Goal: Register for event/course

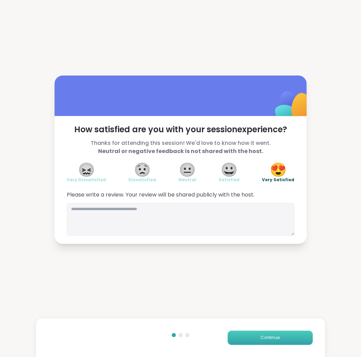
click at [288, 338] on button "Continue" at bounding box center [269, 338] width 85 height 14
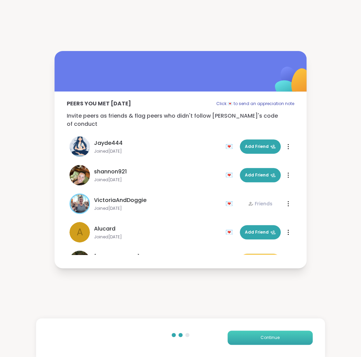
click at [288, 337] on button "Continue" at bounding box center [269, 338] width 85 height 14
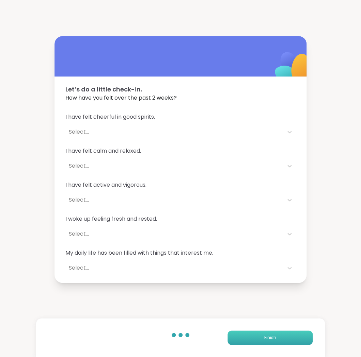
click at [288, 337] on button "Finish" at bounding box center [269, 338] width 85 height 14
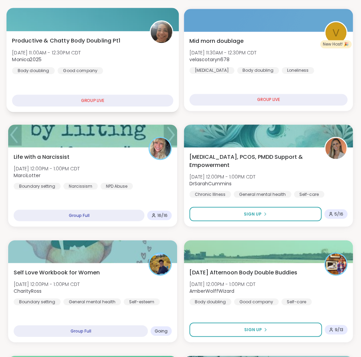
scroll to position [221, 0]
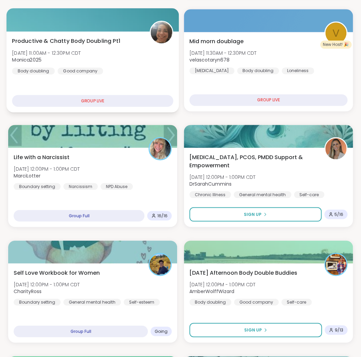
click at [134, 285] on div "Self Love Workbook for Women Mon, Oct 13 | 12:00PM - 1:00PM CDT CharityRoss Bou…" at bounding box center [93, 287] width 158 height 37
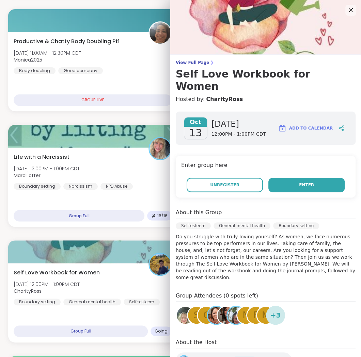
click at [305, 182] on span "Enter" at bounding box center [306, 185] width 15 height 6
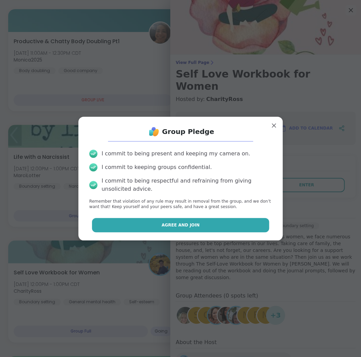
click at [216, 229] on button "Agree and Join" at bounding box center [180, 225] width 177 height 14
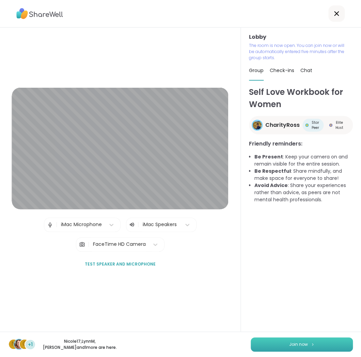
click at [271, 342] on button "Join now" at bounding box center [302, 345] width 102 height 14
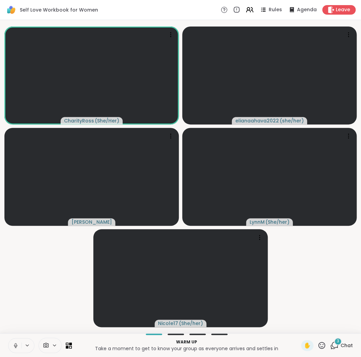
click at [335, 343] on icon at bounding box center [334, 345] width 9 height 9
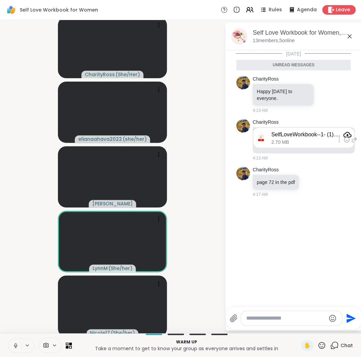
click at [307, 139] on div "SelfLoveWorkbook--1- (1).pdf 2.70 MB" at bounding box center [311, 138] width 80 height 15
click at [307, 139] on div "SelfLoveWorkbook--1- (1).pdf" at bounding box center [311, 135] width 80 height 8
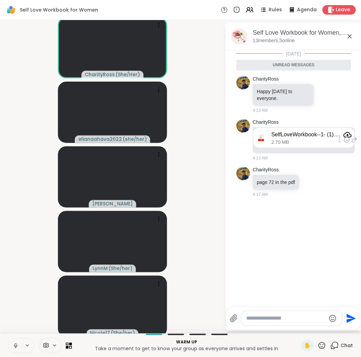
click at [300, 136] on div "SelfLoveWorkbook--1- (1).pdf" at bounding box center [305, 134] width 69 height 7
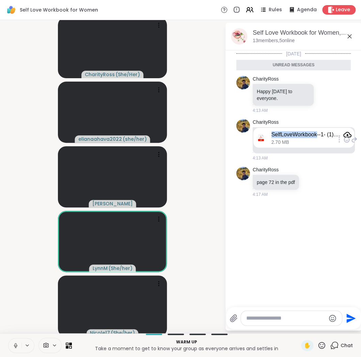
click at [300, 136] on div "SelfLoveWorkbook--1- (1).pdf" at bounding box center [305, 134] width 69 height 7
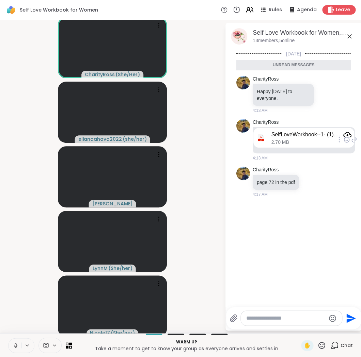
click at [326, 141] on div "SelfLoveWorkbook--1- (1).pdf 2.70 MB" at bounding box center [311, 138] width 80 height 15
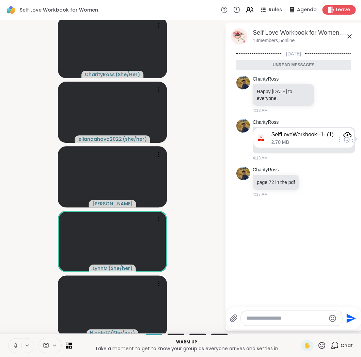
click at [348, 145] on div "SelfLoveWorkbook--1- (1).pdf 2.70 MB" at bounding box center [303, 138] width 101 height 20
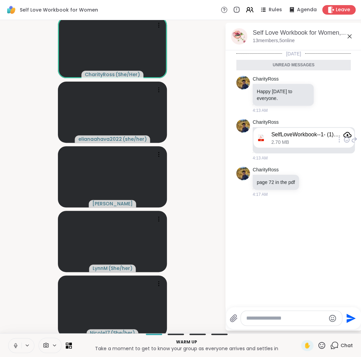
click at [348, 145] on div "SelfLoveWorkbook--1- (1).pdf 2.70 MB" at bounding box center [303, 138] width 101 height 20
click at [347, 135] on icon "Attachment" at bounding box center [347, 134] width 8 height 5
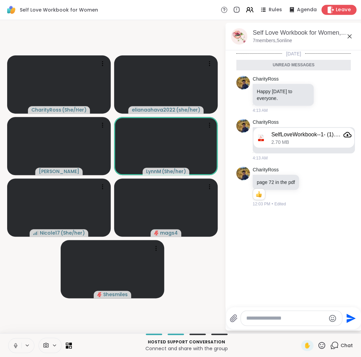
click at [15, 344] on icon at bounding box center [16, 344] width 2 height 3
click at [14, 342] on button at bounding box center [15, 346] width 13 height 14
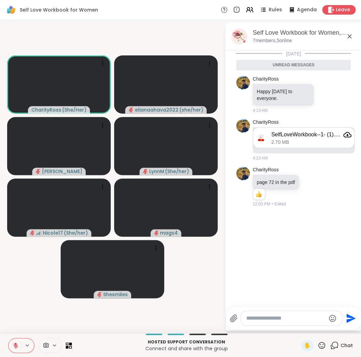
click at [13, 343] on button at bounding box center [15, 346] width 13 height 14
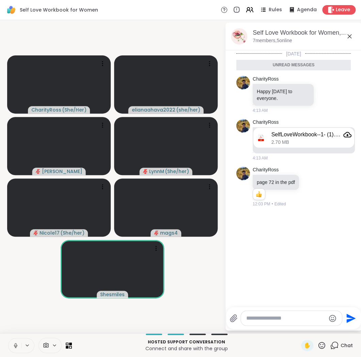
click at [29, 333] on div "CharityRoss ( She/Her ) elianaahava2022 ( she/her ) Cyndy LynnM ( She/her ) Nic…" at bounding box center [180, 176] width 361 height 313
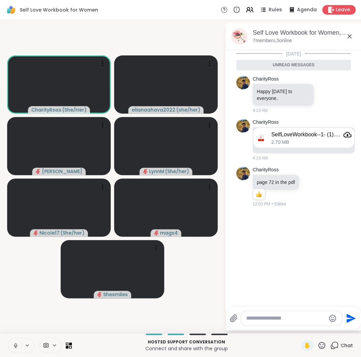
click at [29, 333] on div "CharityRoss ( She/Her ) elianaahava2022 ( she/her ) Cyndy LynnM ( She/her ) Nic…" at bounding box center [180, 176] width 361 height 313
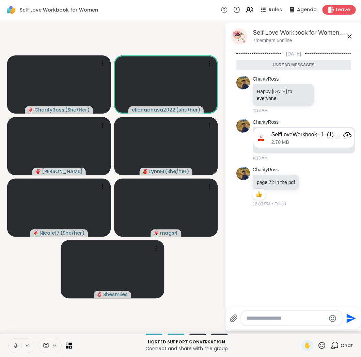
click at [15, 342] on button at bounding box center [15, 346] width 13 height 14
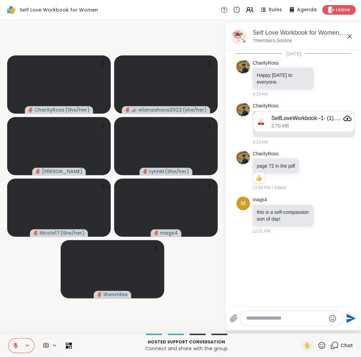
click at [194, 278] on video-player-container "CharityRoss ( She/Her ) elianaahava2022 ( she/her ) Cyndy LynnM ( She/her ) Nic…" at bounding box center [112, 177] width 216 height 308
click at [291, 320] on textarea "Type your message" at bounding box center [285, 318] width 79 height 7
type textarea "********"
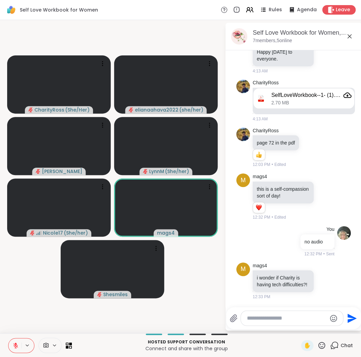
click at [13, 344] on icon at bounding box center [16, 346] width 6 height 6
click at [15, 345] on icon at bounding box center [16, 344] width 2 height 3
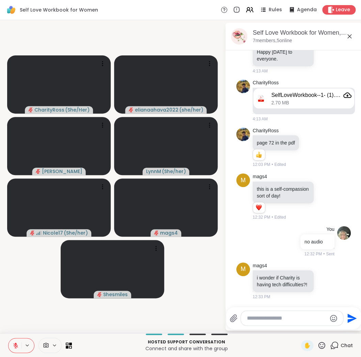
click at [15, 345] on icon at bounding box center [15, 345] width 5 height 5
click at [15, 344] on icon at bounding box center [16, 346] width 6 height 6
click at [14, 345] on icon at bounding box center [16, 346] width 6 height 6
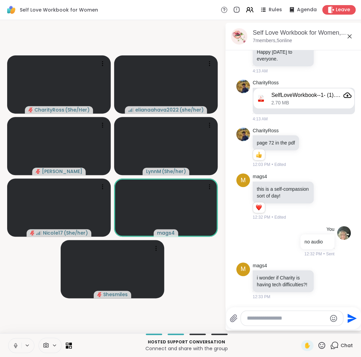
click at [15, 342] on button at bounding box center [15, 346] width 13 height 14
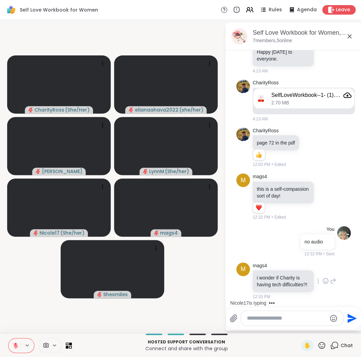
scroll to position [66, 0]
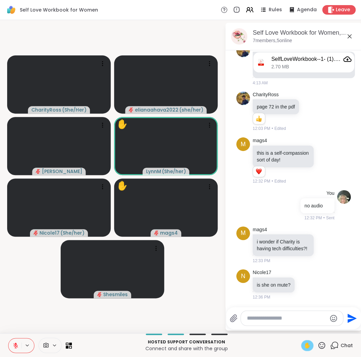
click at [306, 345] on span "✋" at bounding box center [307, 346] width 7 height 8
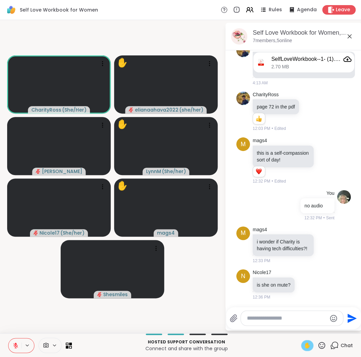
click at [306, 344] on span "✋" at bounding box center [307, 346] width 7 height 8
click at [15, 343] on icon at bounding box center [16, 346] width 6 height 6
click at [14, 344] on icon at bounding box center [16, 346] width 6 height 6
click at [13, 345] on icon at bounding box center [16, 346] width 6 height 6
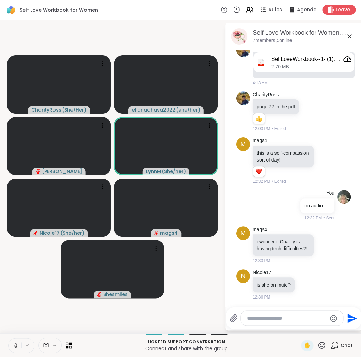
click at [12, 343] on button at bounding box center [15, 346] width 13 height 14
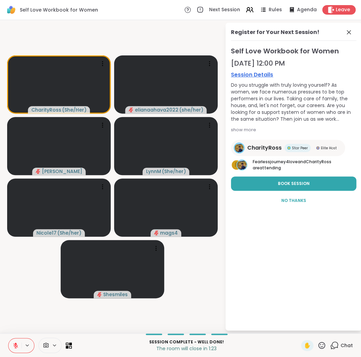
click at [321, 343] on icon at bounding box center [321, 345] width 9 height 9
click at [305, 325] on span "❤️" at bounding box center [301, 328] width 7 height 8
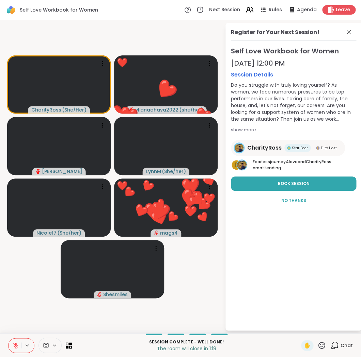
click at [17, 344] on icon at bounding box center [16, 346] width 6 height 6
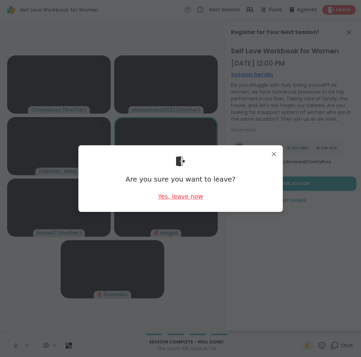
click at [179, 197] on div "Yes, leave now" at bounding box center [180, 196] width 45 height 9
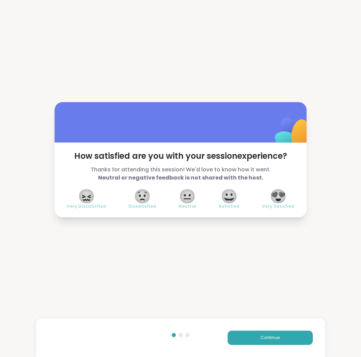
click at [278, 196] on span "😍" at bounding box center [278, 196] width 17 height 12
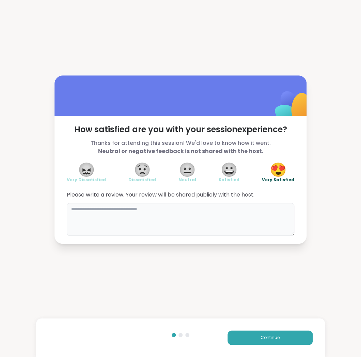
click at [260, 221] on textarea at bounding box center [180, 219] width 227 height 33
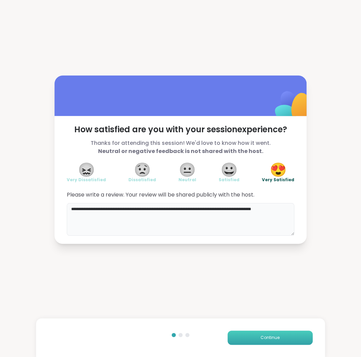
type textarea "**********"
click at [259, 335] on button "Continue" at bounding box center [269, 338] width 85 height 14
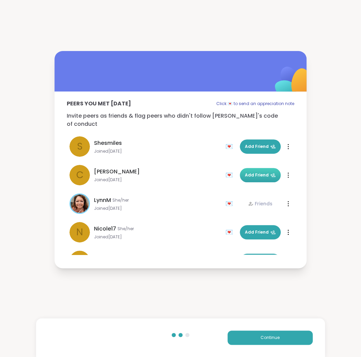
click at [260, 172] on span "Add Friend" at bounding box center [260, 175] width 31 height 6
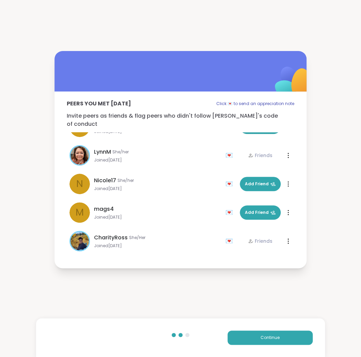
scroll to position [49, 0]
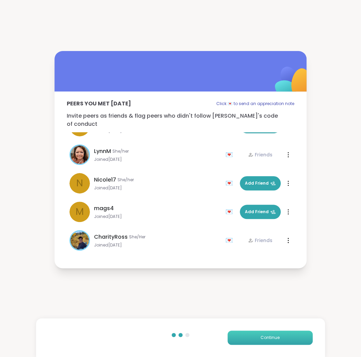
click at [261, 337] on span "Continue" at bounding box center [269, 338] width 19 height 6
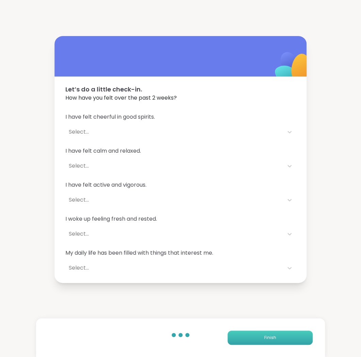
click at [261, 337] on button "Finish" at bounding box center [269, 338] width 85 height 14
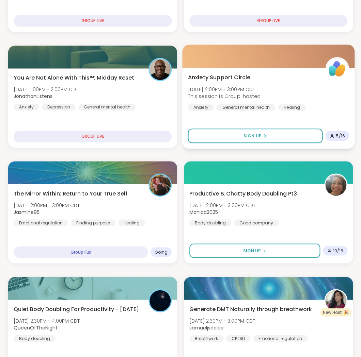
scroll to position [187, 0]
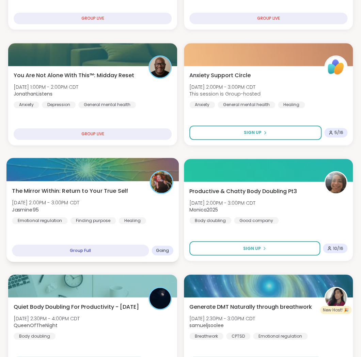
click at [133, 199] on div "The Mirror Within: Return to Your True Self Mon, Oct 13 | 2:00PM - 3:00PM CDT J…" at bounding box center [92, 205] width 161 height 37
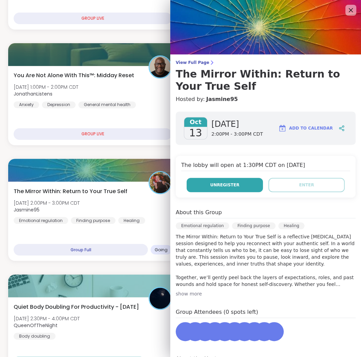
click at [199, 187] on button "Unregister" at bounding box center [225, 185] width 76 height 14
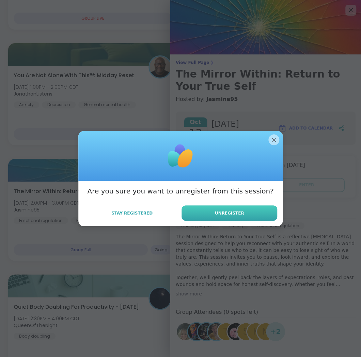
click at [191, 213] on button "Unregister" at bounding box center [229, 213] width 96 height 15
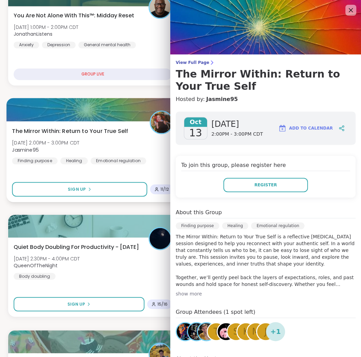
scroll to position [250, 0]
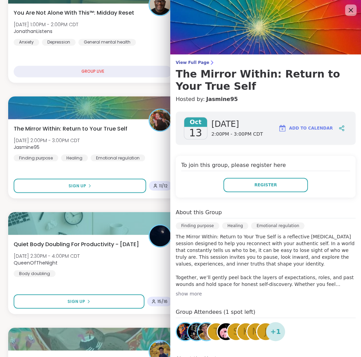
click at [350, 9] on icon at bounding box center [350, 10] width 9 height 9
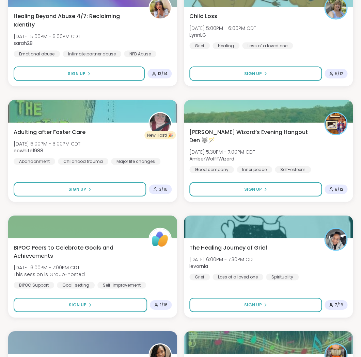
scroll to position [1054, 0]
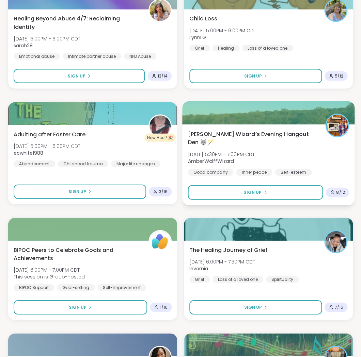
click at [293, 177] on div "Wolff Wizard’s Evening Hangout Den 🐺🪄 Mon, Oct 13 | 5:30PM - 7:00PM CDT AmberWo…" at bounding box center [268, 164] width 172 height 81
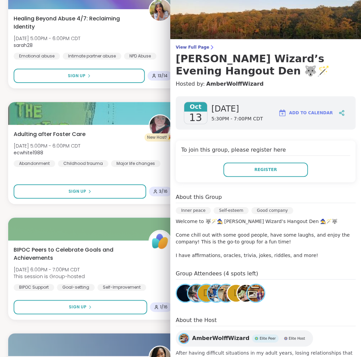
scroll to position [17, 0]
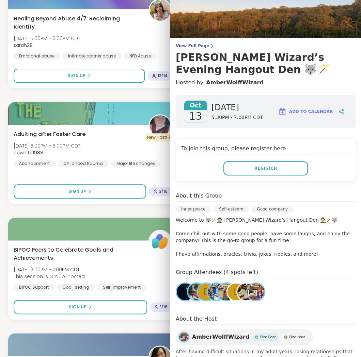
click at [194, 289] on img at bounding box center [196, 292] width 17 height 17
click at [290, 166] on button "Register" at bounding box center [265, 168] width 84 height 14
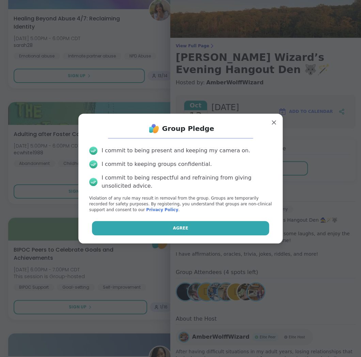
click at [223, 227] on button "Agree" at bounding box center [180, 228] width 177 height 14
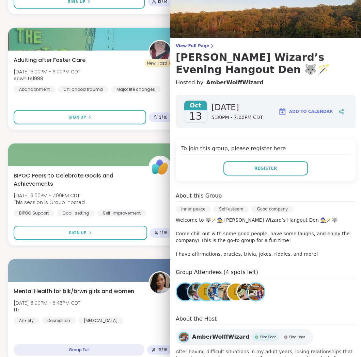
scroll to position [0, 0]
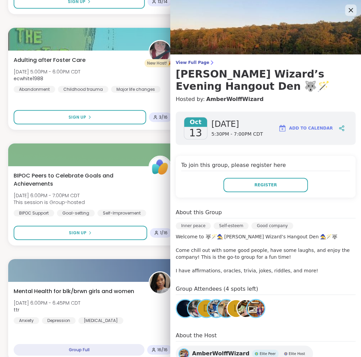
click at [348, 8] on icon at bounding box center [350, 10] width 9 height 9
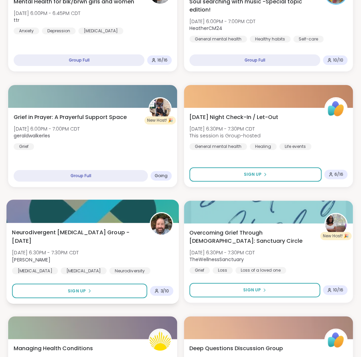
scroll to position [1418, 0]
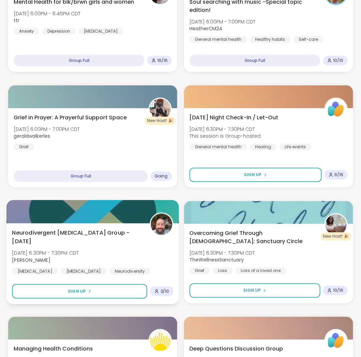
click at [130, 155] on div "Grief in Prayer: A Prayerful Support Space Mon, Oct 13 | 6:00PM - 7:00PM CDT ge…" at bounding box center [92, 147] width 169 height 79
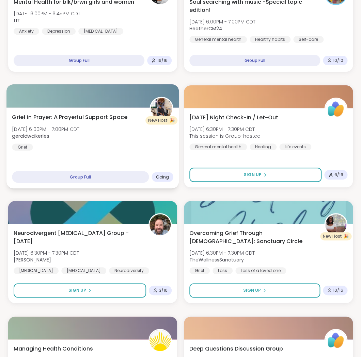
click at [129, 155] on div "Grief in Prayer: A Prayerful Support Space Mon, Oct 13 | 6:00PM - 7:00PM CDT ge…" at bounding box center [92, 148] width 172 height 81
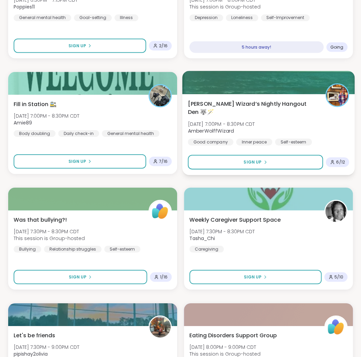
scroll to position [1777, 0]
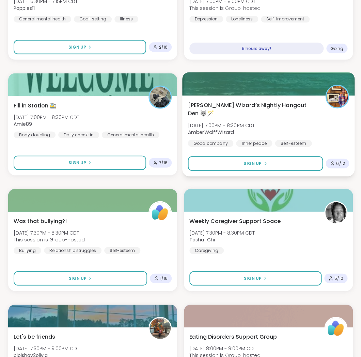
click at [236, 130] on div "Wolff Wizard’s Nightly Hangout Den 🐺🪄 Mon, Oct 13 | 7:00PM - 8:30PM CDT AmberWo…" at bounding box center [268, 124] width 161 height 46
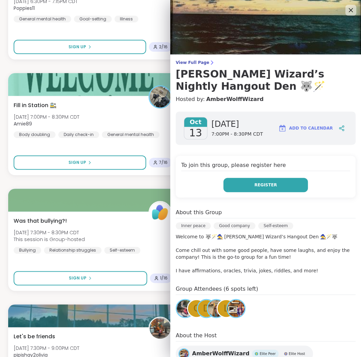
click at [260, 185] on span "Register" at bounding box center [265, 185] width 22 height 6
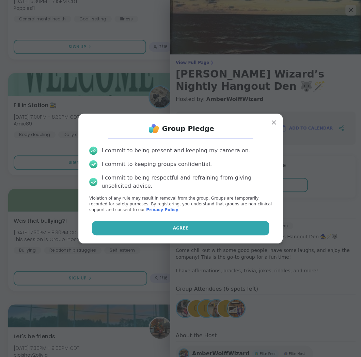
click at [208, 226] on button "Agree" at bounding box center [180, 228] width 177 height 14
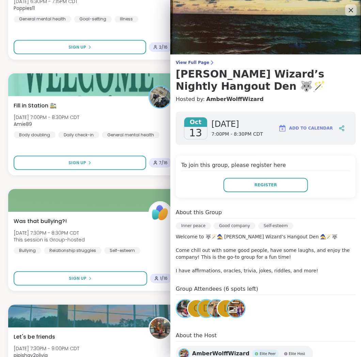
click at [351, 10] on icon at bounding box center [351, 10] width 4 height 4
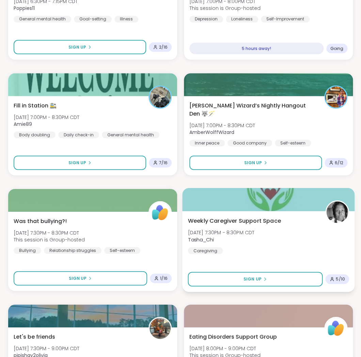
scroll to position [1855, 0]
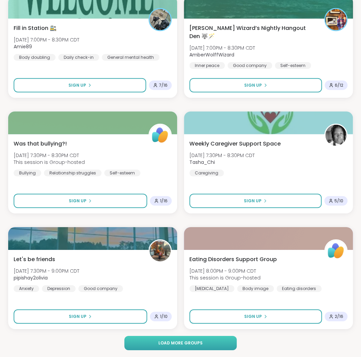
click at [178, 338] on button "Load more groups" at bounding box center [180, 343] width 112 height 14
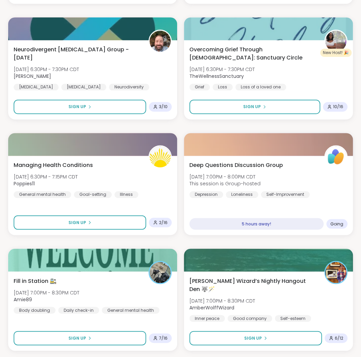
scroll to position [1599, 0]
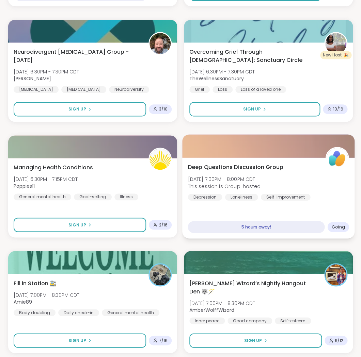
click at [270, 189] on div "Deep Questions Discussion Group Mon, Oct 13 | 7:00PM - 8:00PM CDT This session …" at bounding box center [268, 181] width 161 height 37
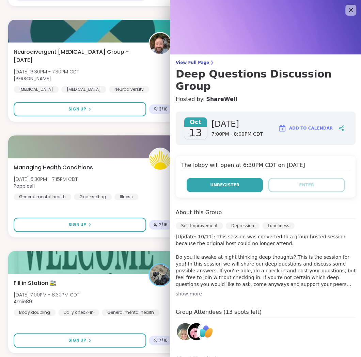
click at [236, 182] on span "Unregister" at bounding box center [224, 185] width 29 height 6
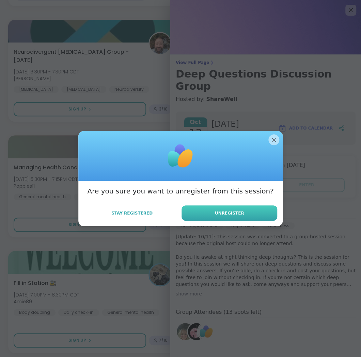
click at [230, 214] on span "Unregister" at bounding box center [229, 213] width 29 height 6
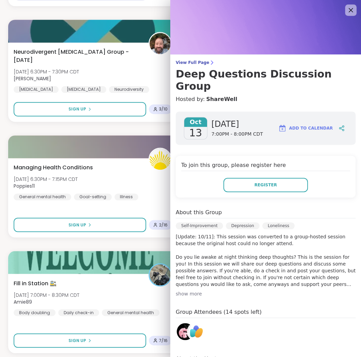
click at [349, 12] on icon at bounding box center [351, 10] width 4 height 4
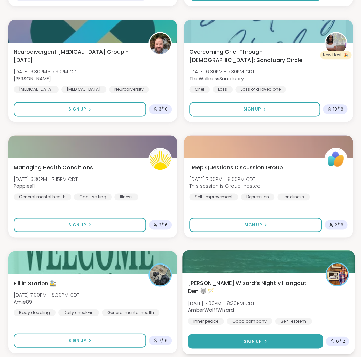
click at [276, 336] on button "Sign Up" at bounding box center [255, 341] width 135 height 15
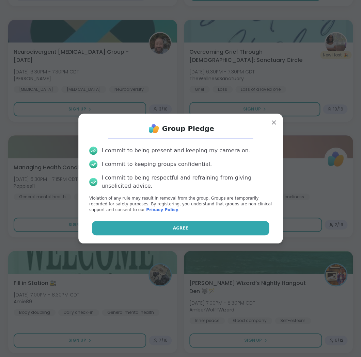
click at [214, 228] on button "Agree" at bounding box center [180, 228] width 177 height 14
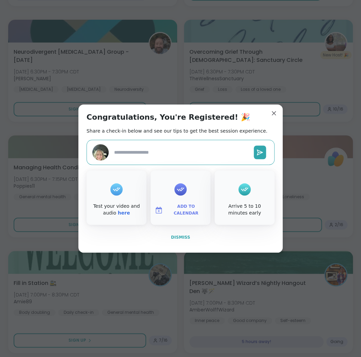
type textarea "*"
click at [176, 235] on span "Dismiss" at bounding box center [180, 238] width 19 height 6
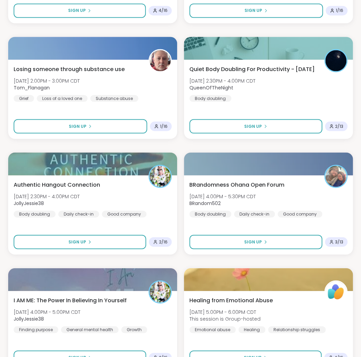
scroll to position [3938, 0]
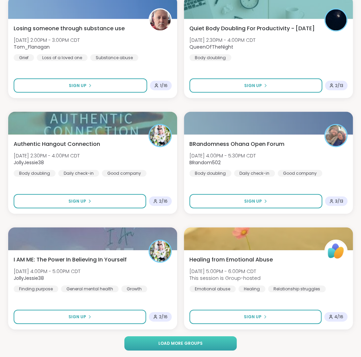
click at [179, 344] on span "Load more groups" at bounding box center [180, 343] width 44 height 6
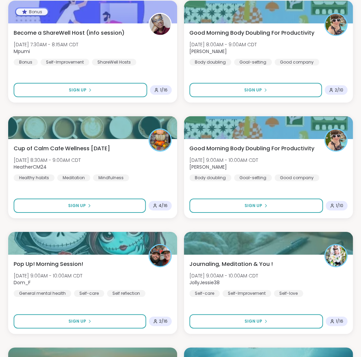
scroll to position [5553, 0]
